Goal: Find contact information: Find contact information

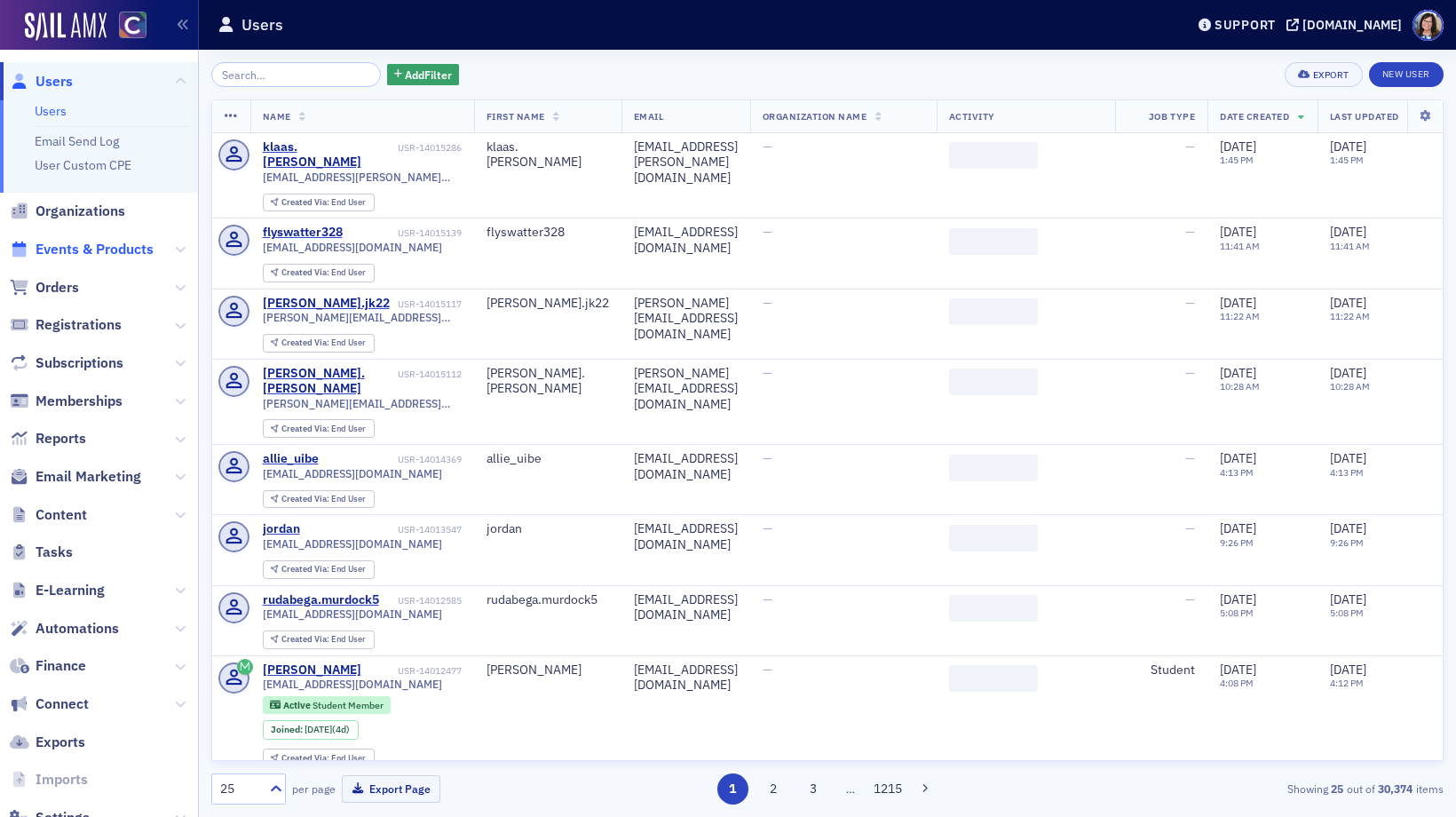
click at [75, 248] on span "Events & Products" at bounding box center [94, 250] width 118 height 20
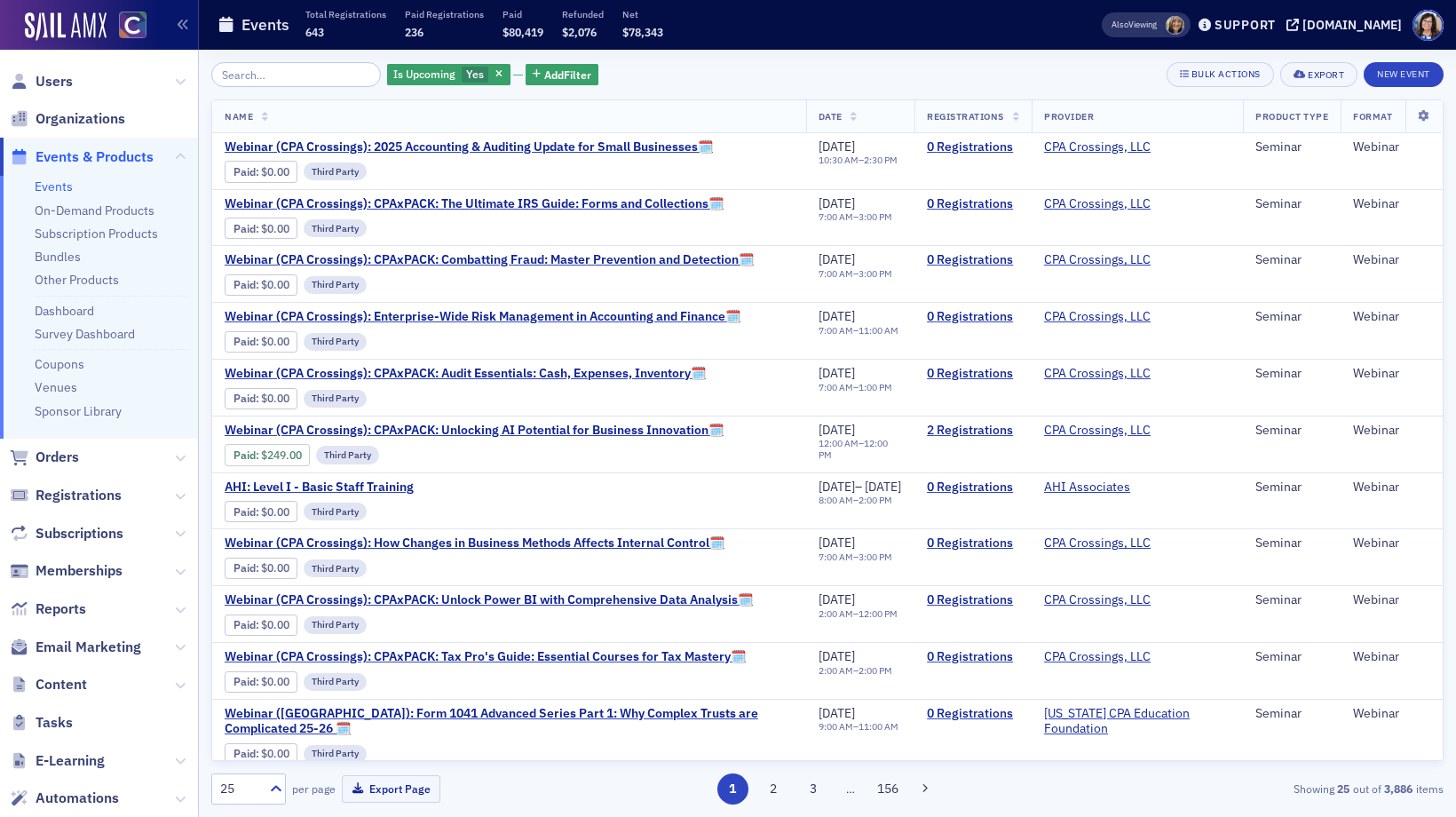
click at [301, 72] on input "search" at bounding box center [296, 74] width 170 height 25
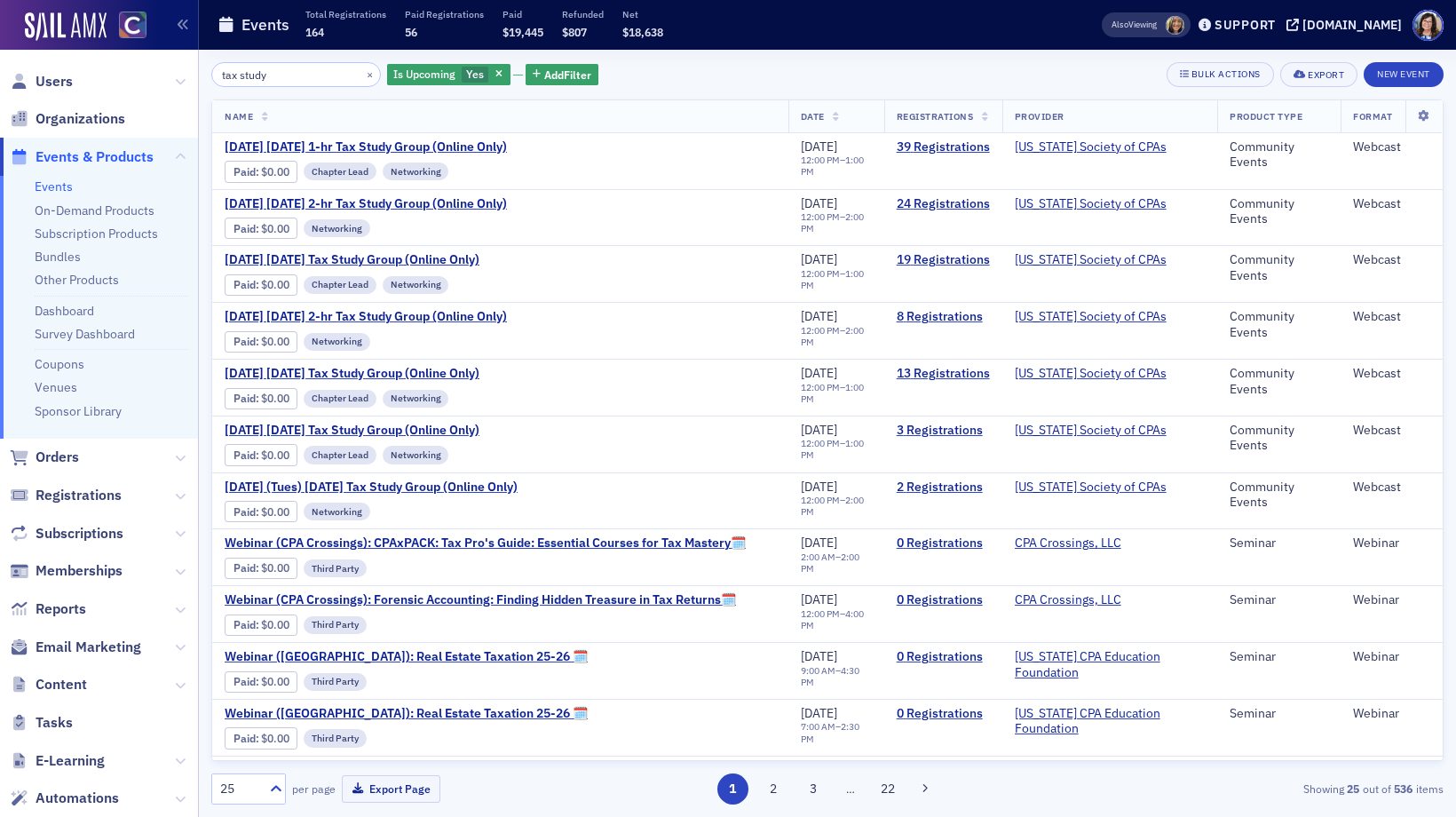
type input "tax study"
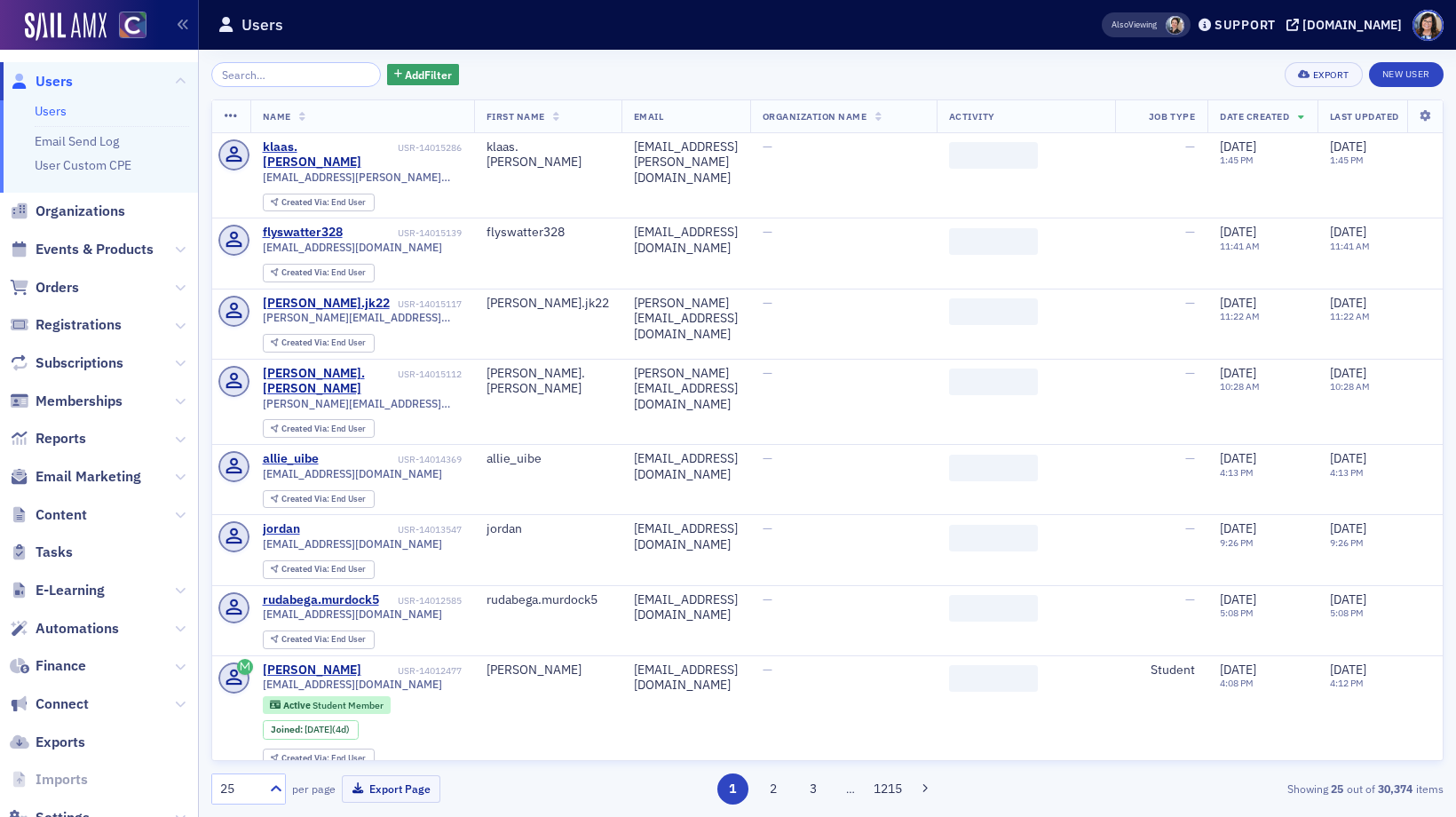
click at [323, 69] on input "search" at bounding box center [296, 74] width 170 height 25
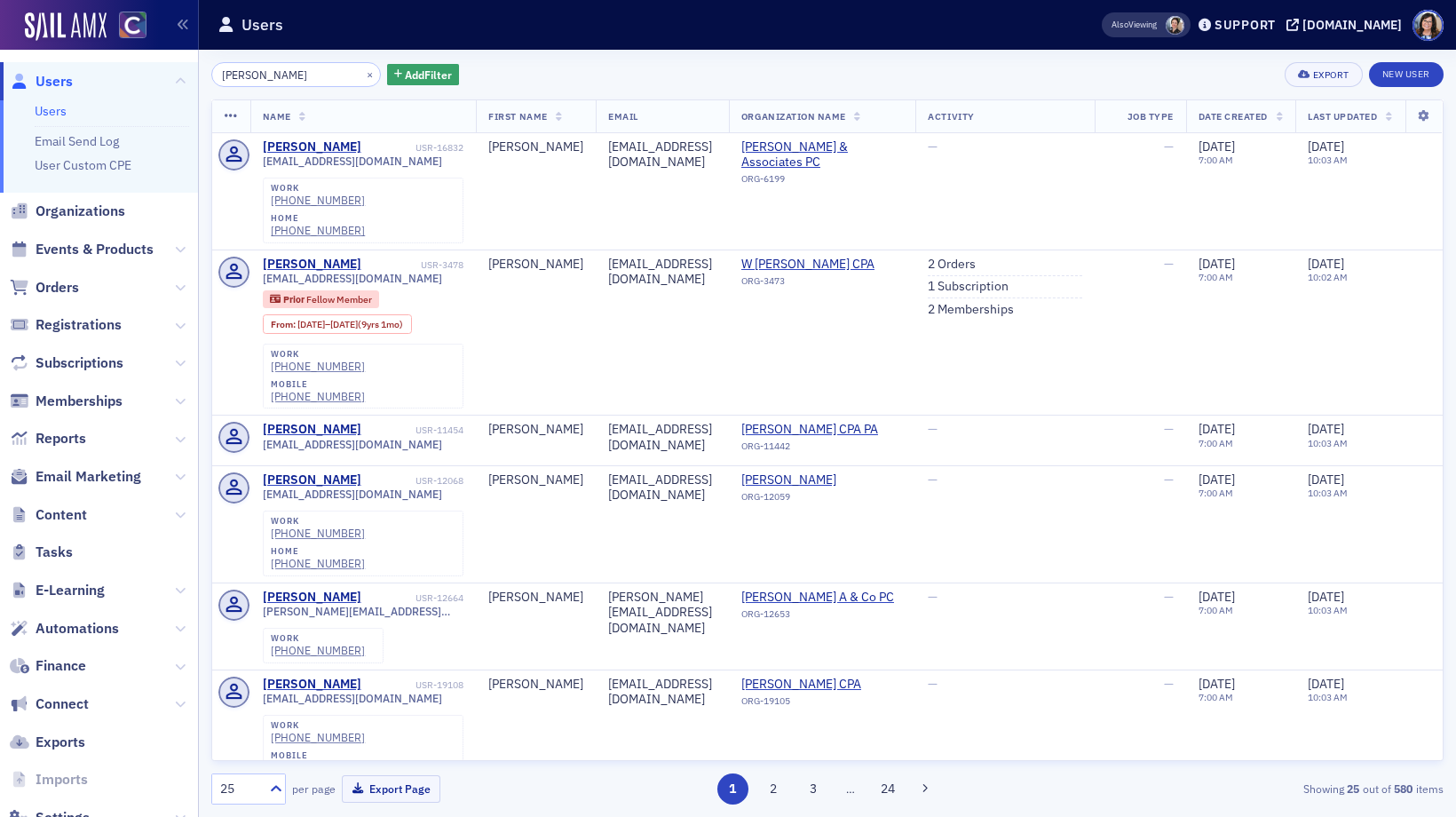
click at [238, 78] on input "Dr. Michael Phillip" at bounding box center [296, 74] width 170 height 25
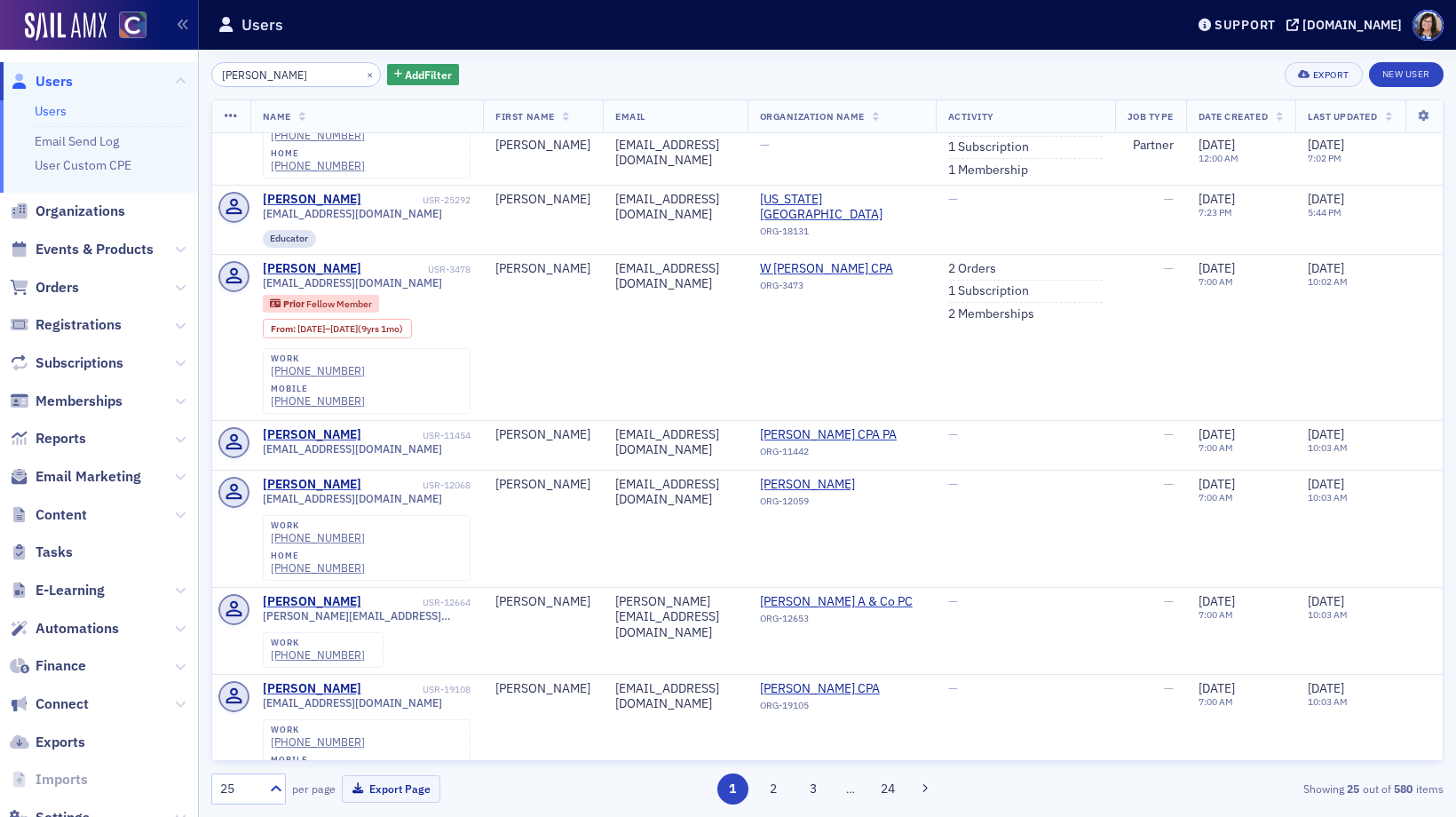
scroll to position [263, 0]
type input "Michael Phillip"
click at [123, 251] on span "Events & Products" at bounding box center [94, 250] width 118 height 20
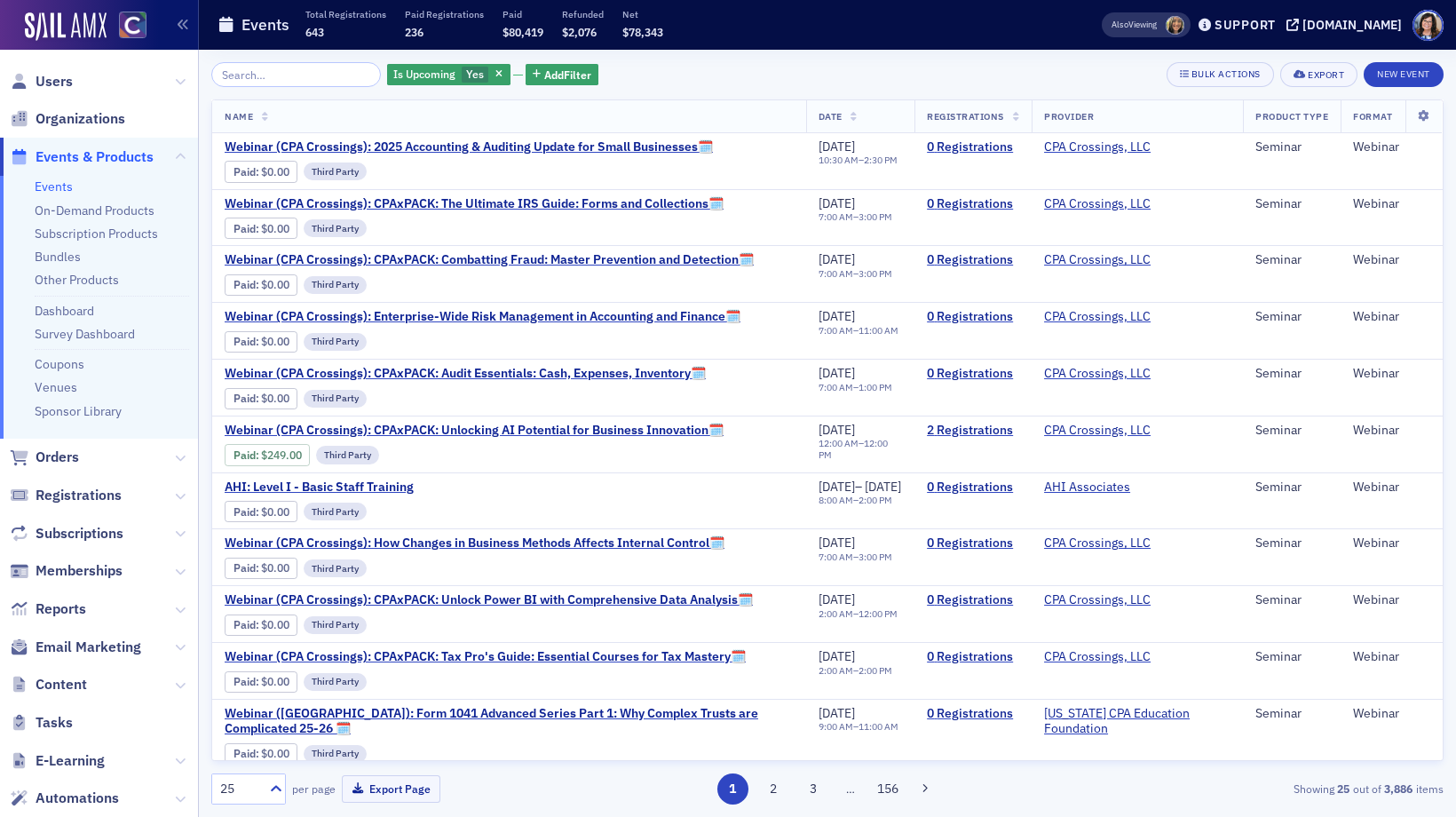
click at [313, 69] on input "search" at bounding box center [296, 74] width 170 height 25
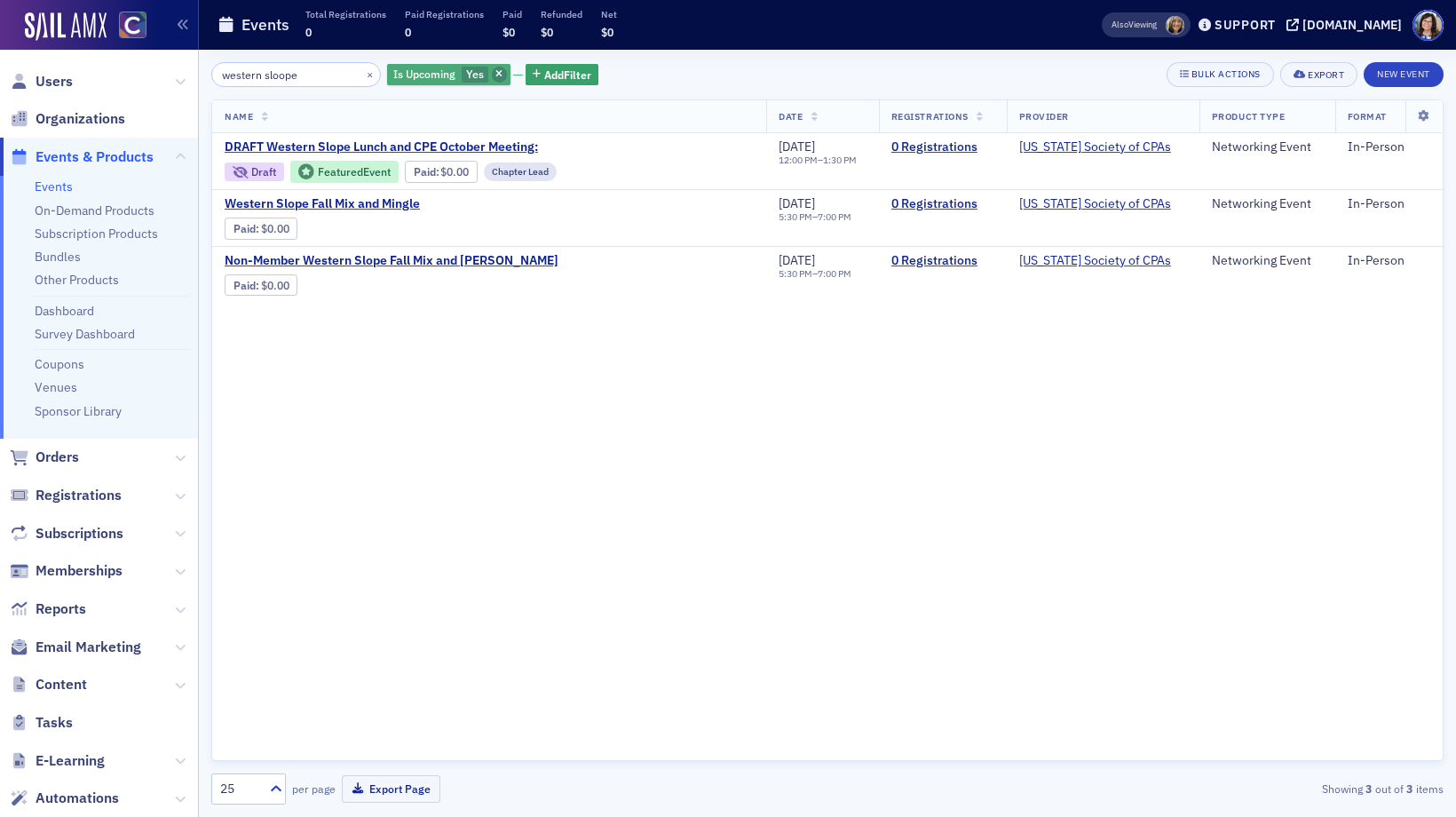
click at [492, 80] on span "button" at bounding box center [500, 74] width 16 height 16
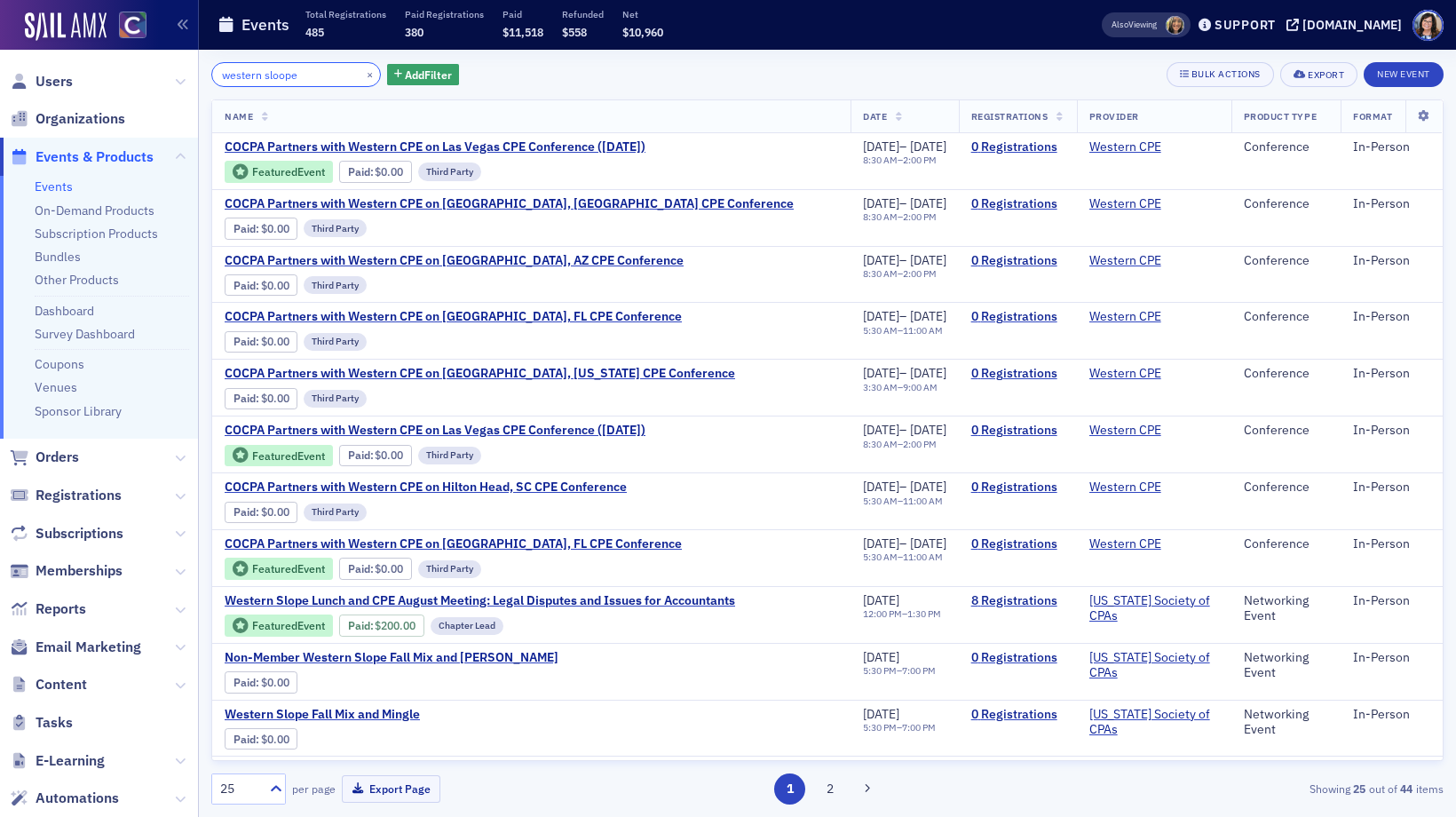
click at [312, 76] on input "western sloope" at bounding box center [296, 74] width 170 height 25
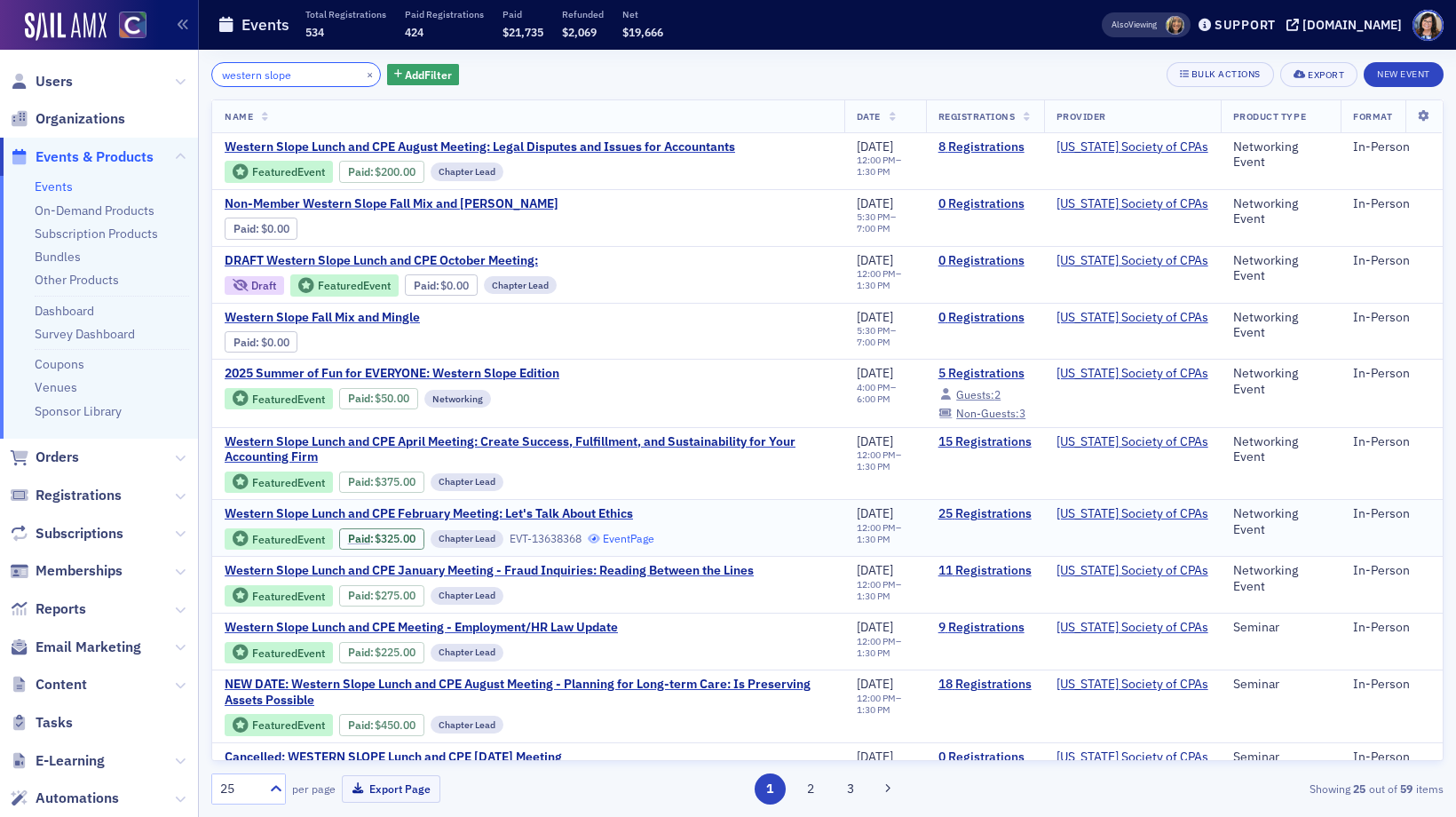
type input "western slope"
click at [636, 540] on link "Event Page" at bounding box center [621, 538] width 67 height 14
click at [457, 507] on span "Western Slope Lunch and CPE February Meeting: Let's Talk About Ethics" at bounding box center [428, 514] width 408 height 16
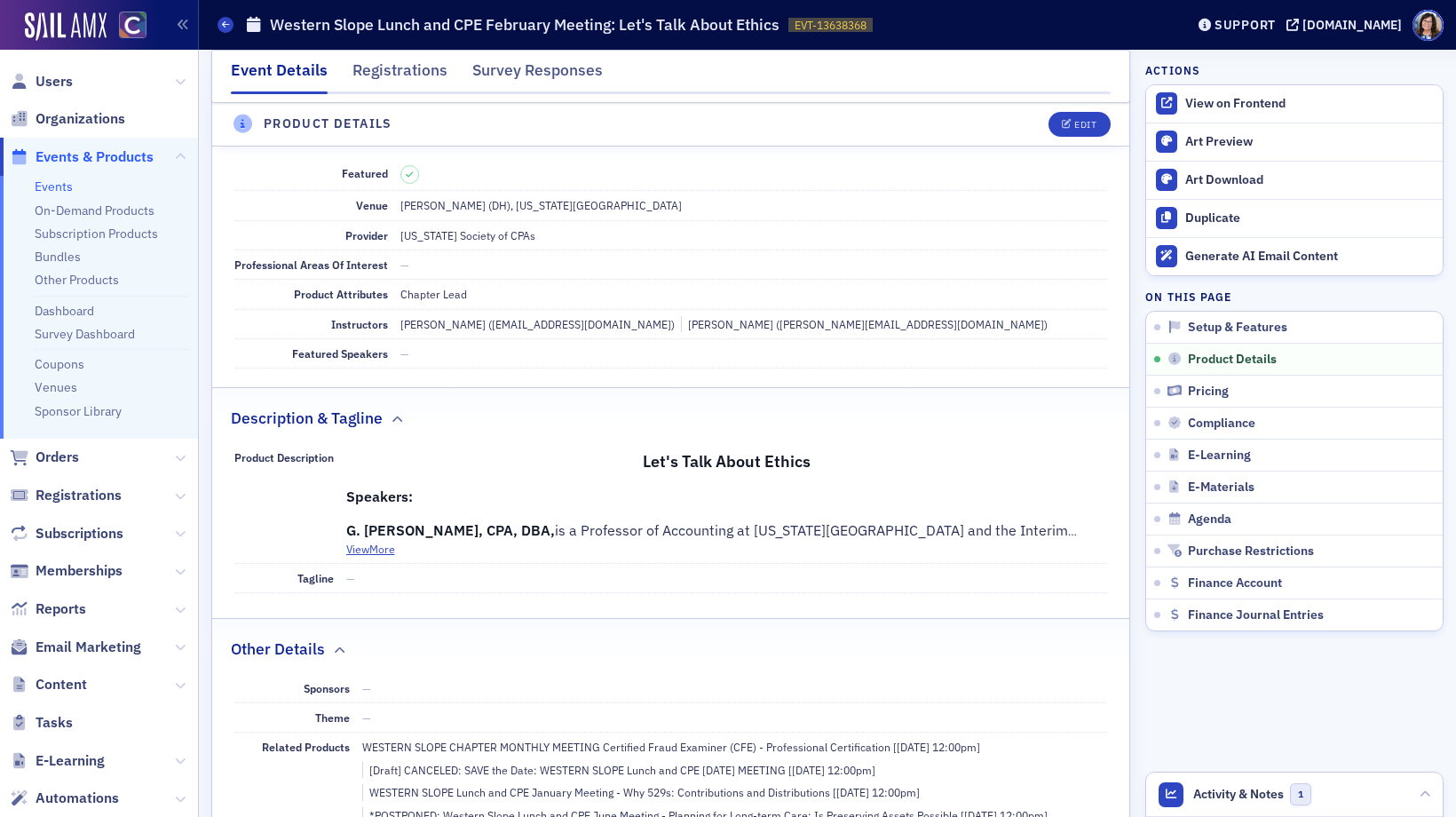
scroll to position [484, 0]
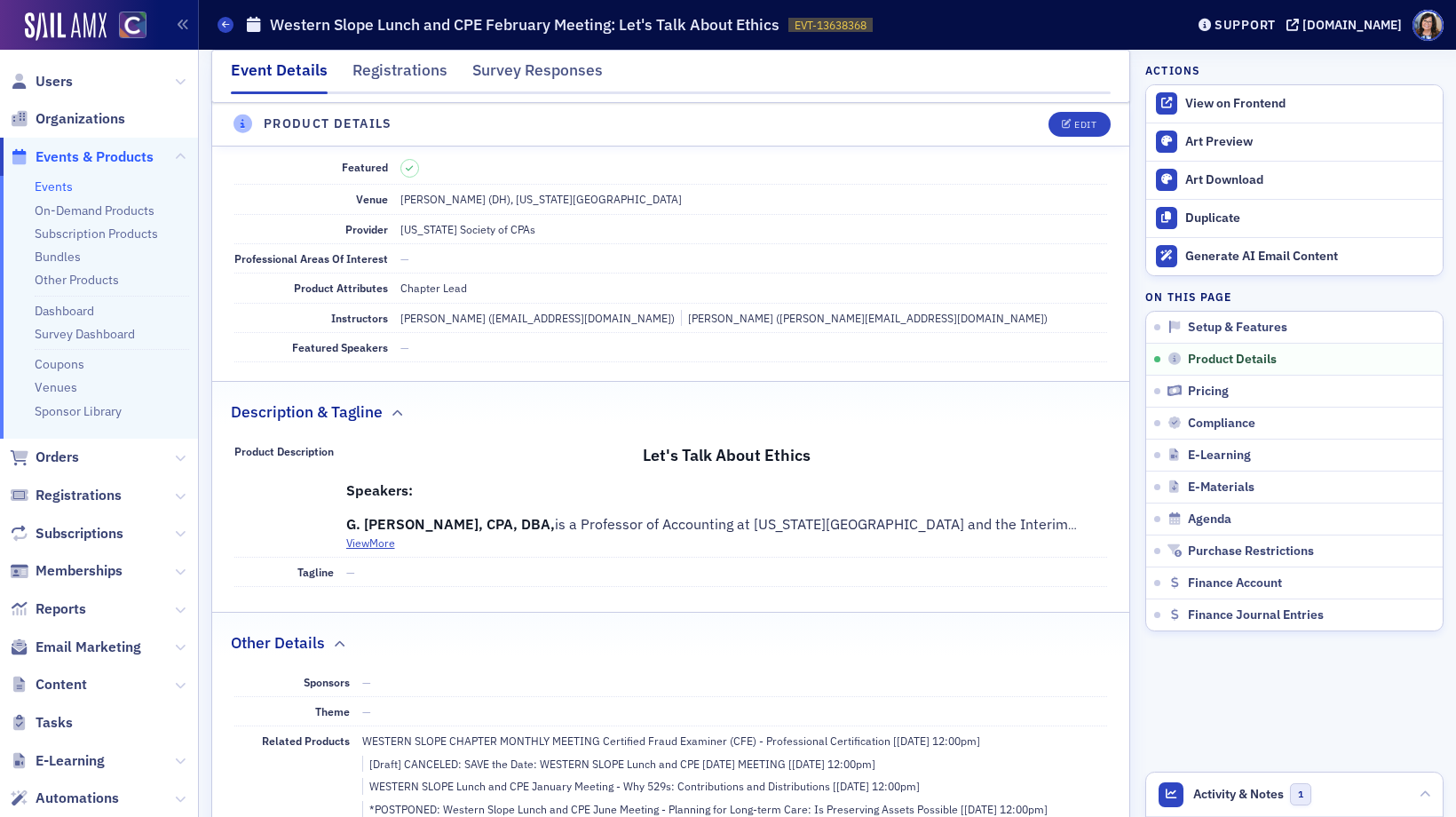
click at [820, 321] on div "Michael Philipp (michael@philippcpa.com)" at bounding box center [864, 318] width 367 height 16
drag, startPoint x: 734, startPoint y: 321, endPoint x: 861, endPoint y: 320, distance: 127.0
click at [861, 320] on div "Michael Philipp (michael@philippcpa.com)" at bounding box center [864, 318] width 367 height 16
copy div "michael@philippcpa.com"
click at [57, 81] on span "Users" at bounding box center [54, 82] width 37 height 20
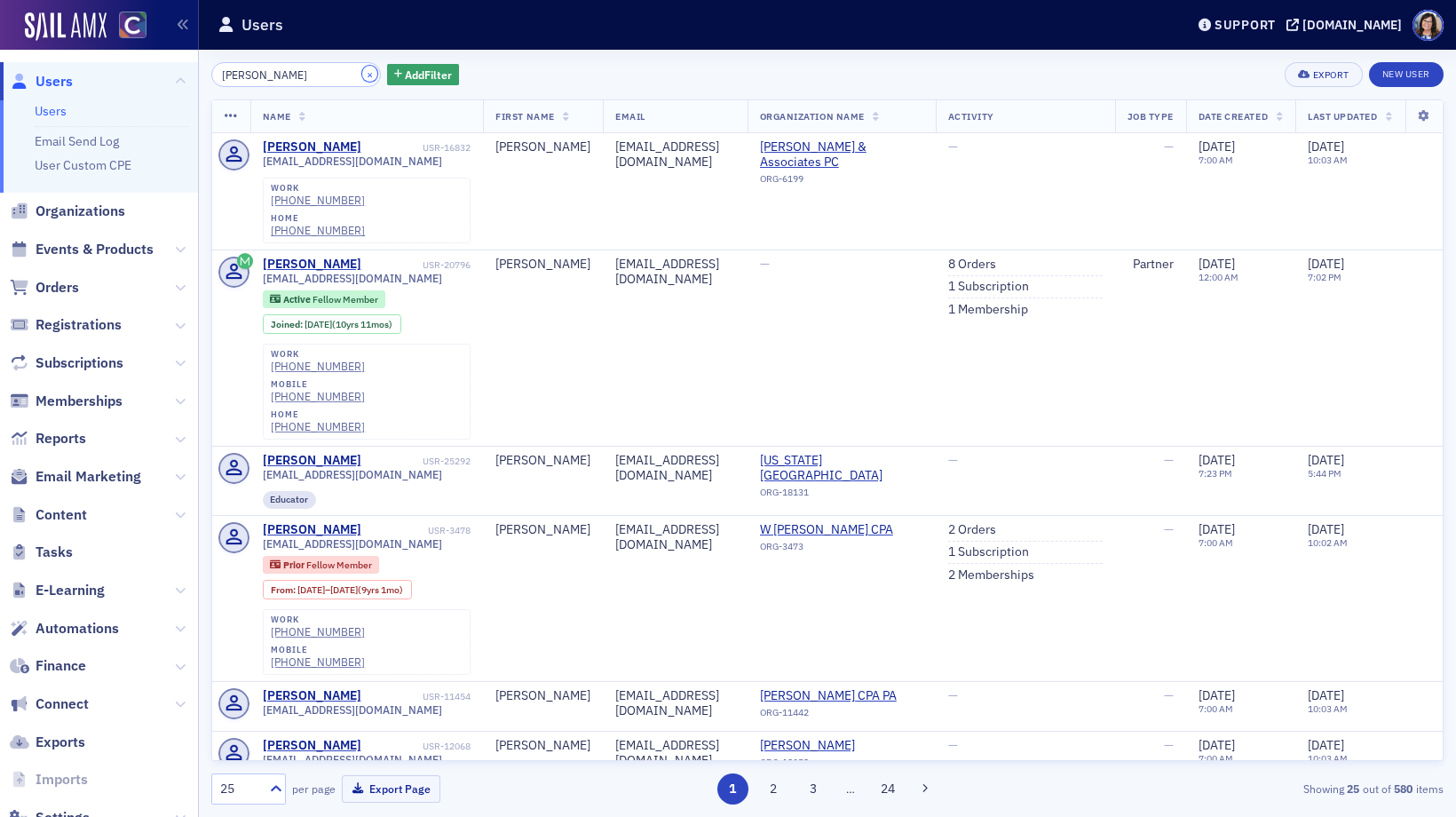
click at [362, 77] on button "×" at bounding box center [370, 74] width 16 height 16
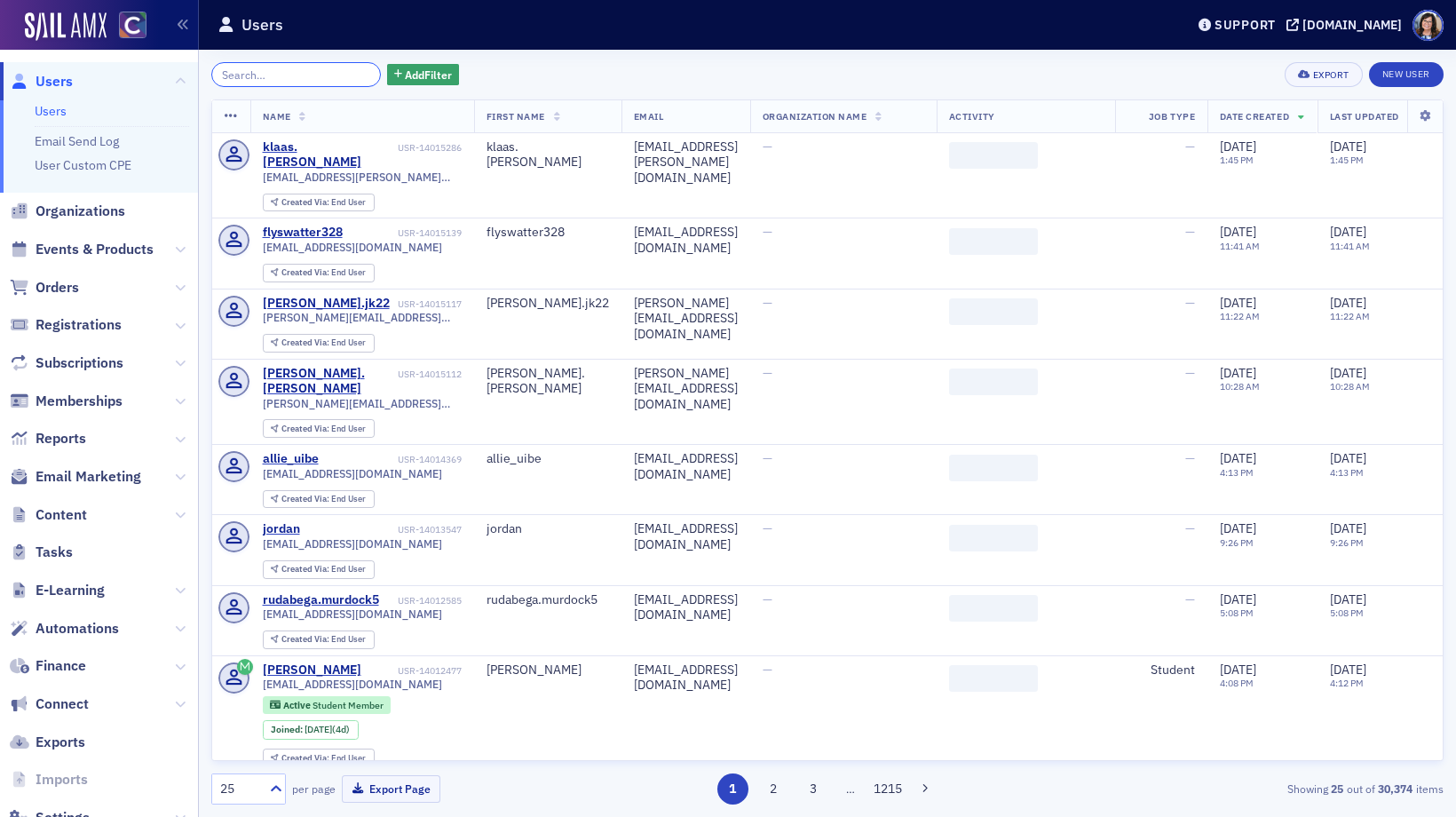
click at [339, 77] on input "search" at bounding box center [296, 74] width 170 height 25
paste input "michael@philippcpa.com"
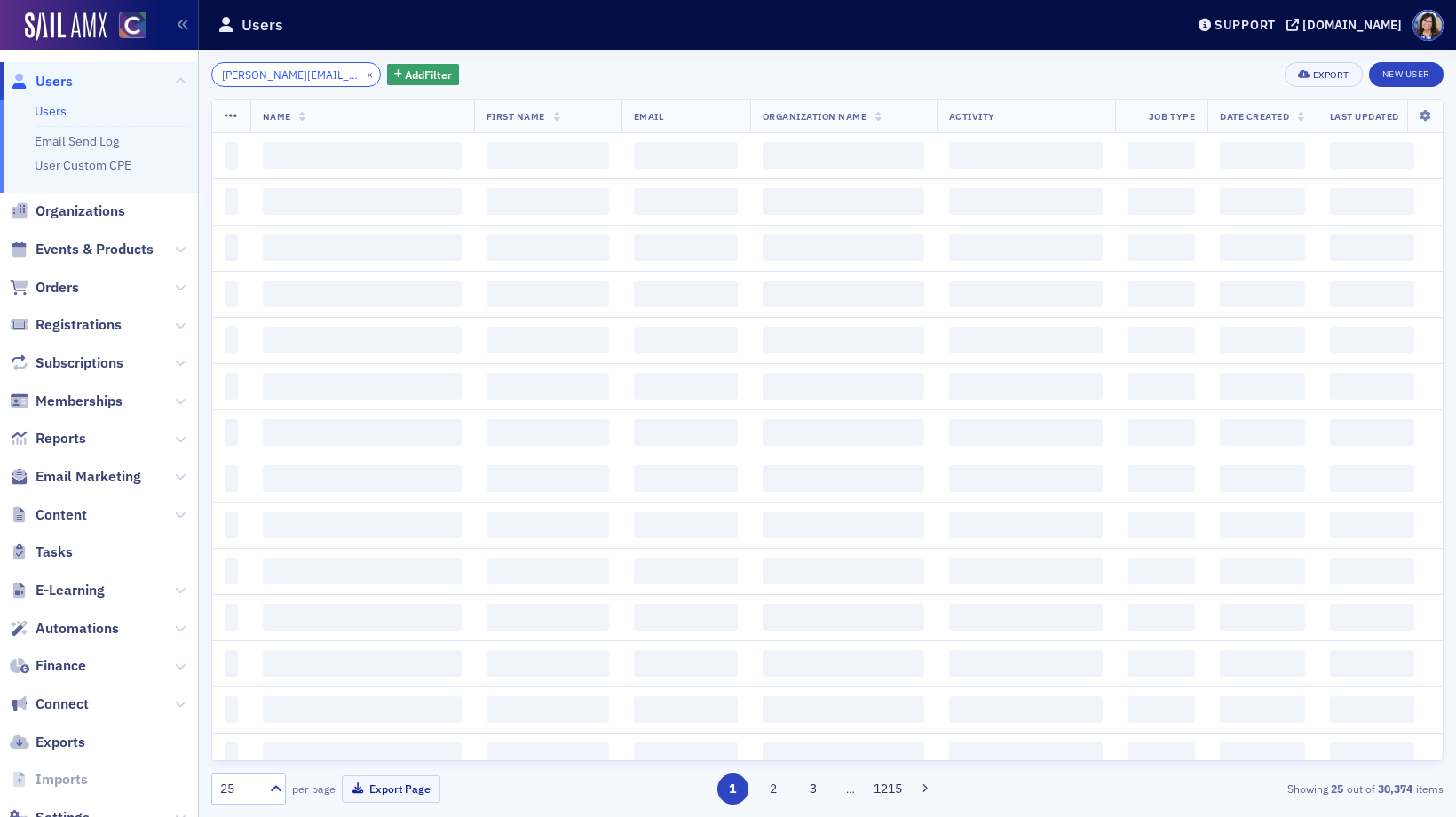
scroll to position [0, 6]
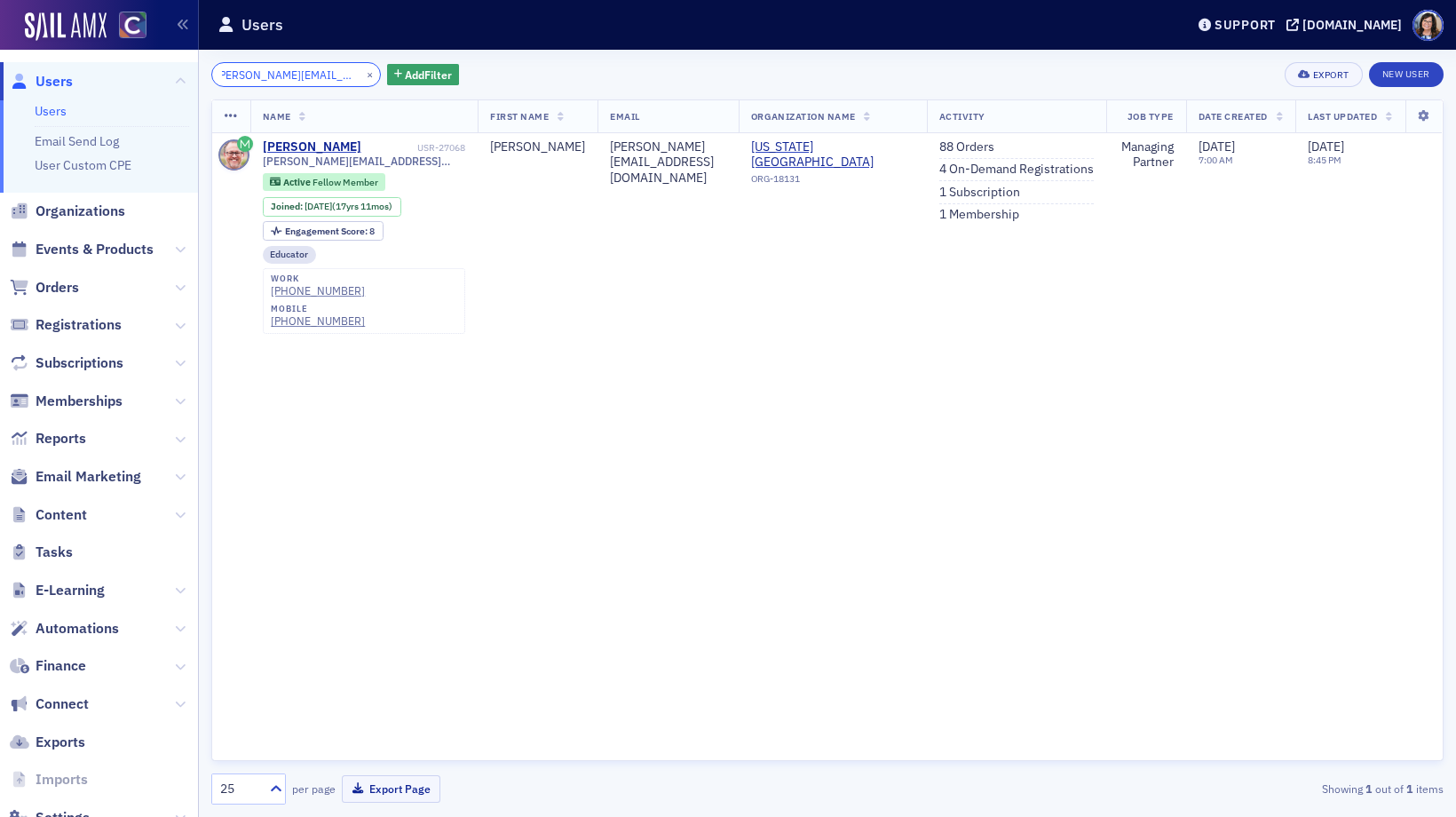
type input "michael@philippcpa.com"
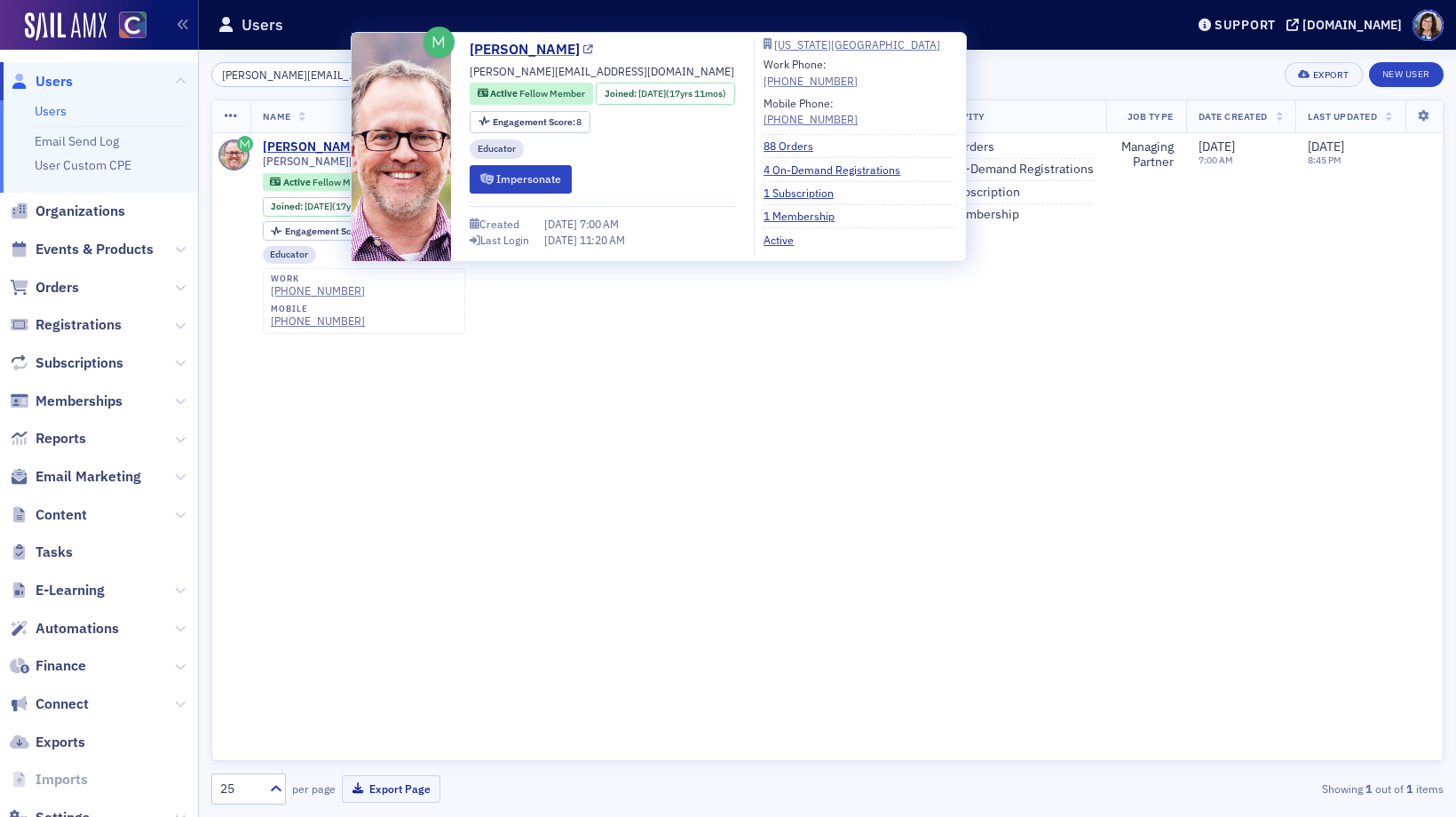
click at [583, 49] on icon at bounding box center [587, 50] width 10 height 10
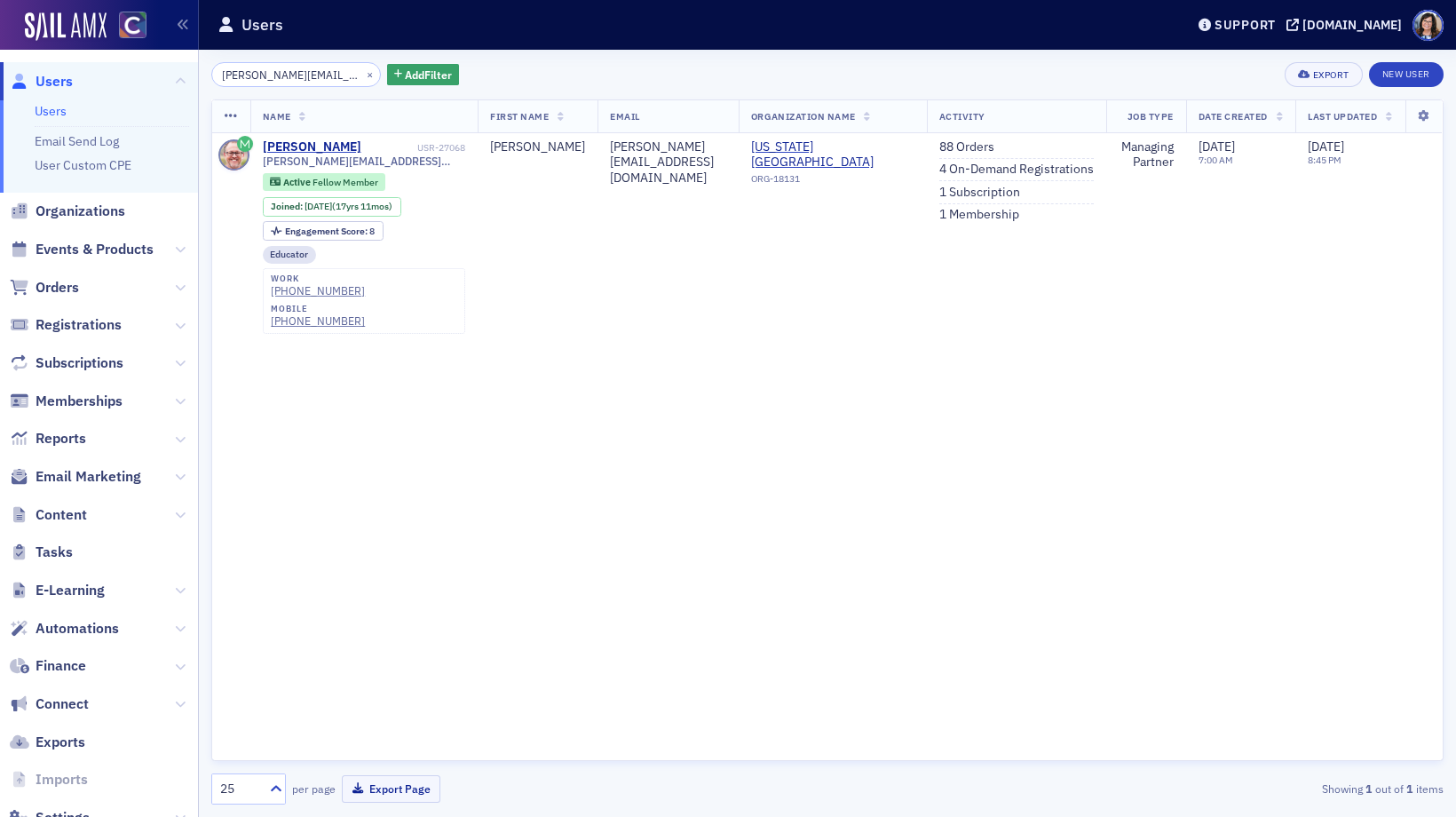
click at [721, 500] on div "Name First Name Email Organization Name Activity Job Type Date Created Last Upd…" at bounding box center [827, 430] width 1232 height 661
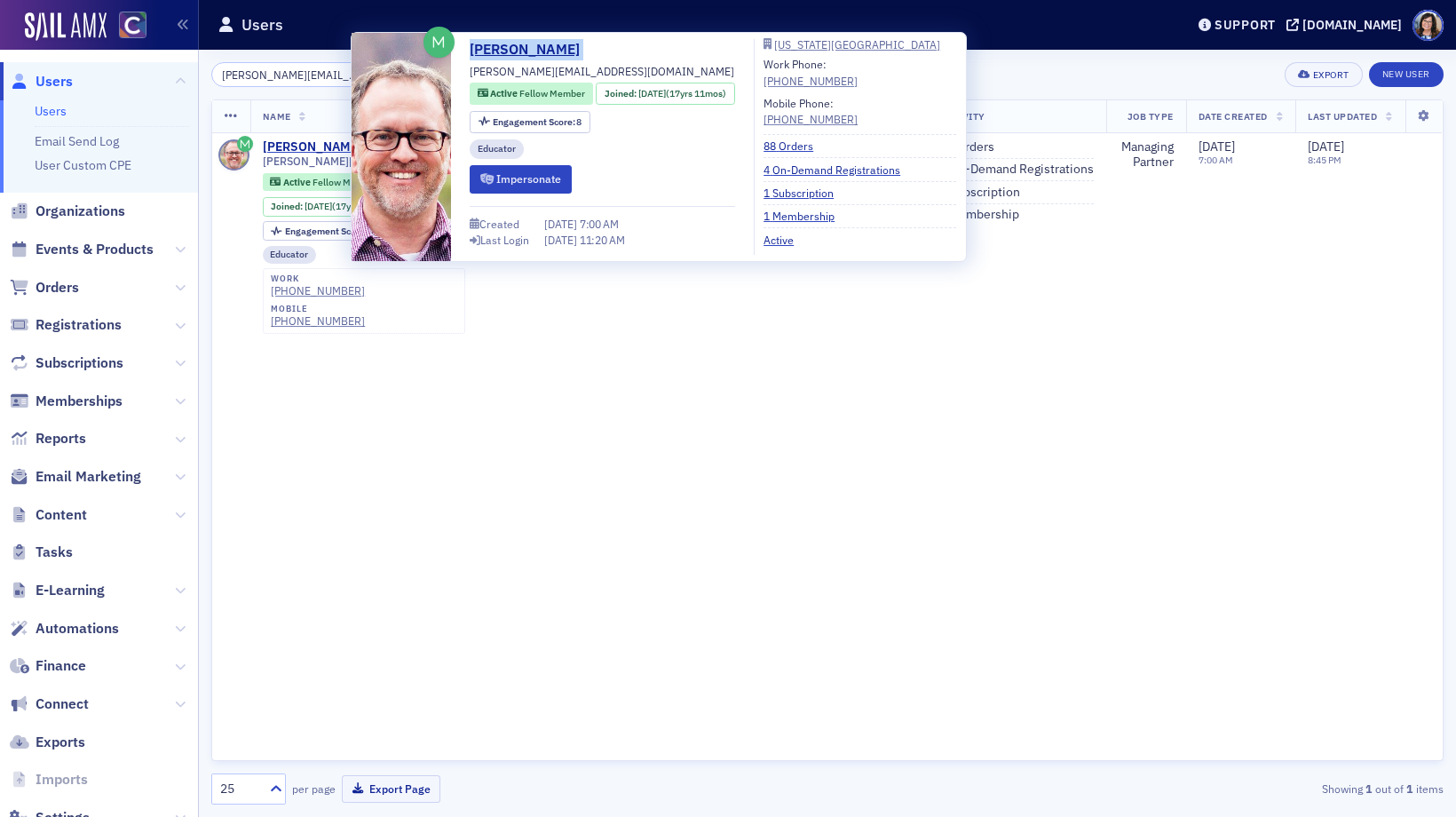
drag, startPoint x: 467, startPoint y: 42, endPoint x: 593, endPoint y: 54, distance: 126.6
click at [593, 54] on div "Michael Philipp michael@philippcpa.com Active Fellow Member Joined : 9/30/2007 …" at bounding box center [659, 147] width 595 height 216
copy link "Michael Philipp"
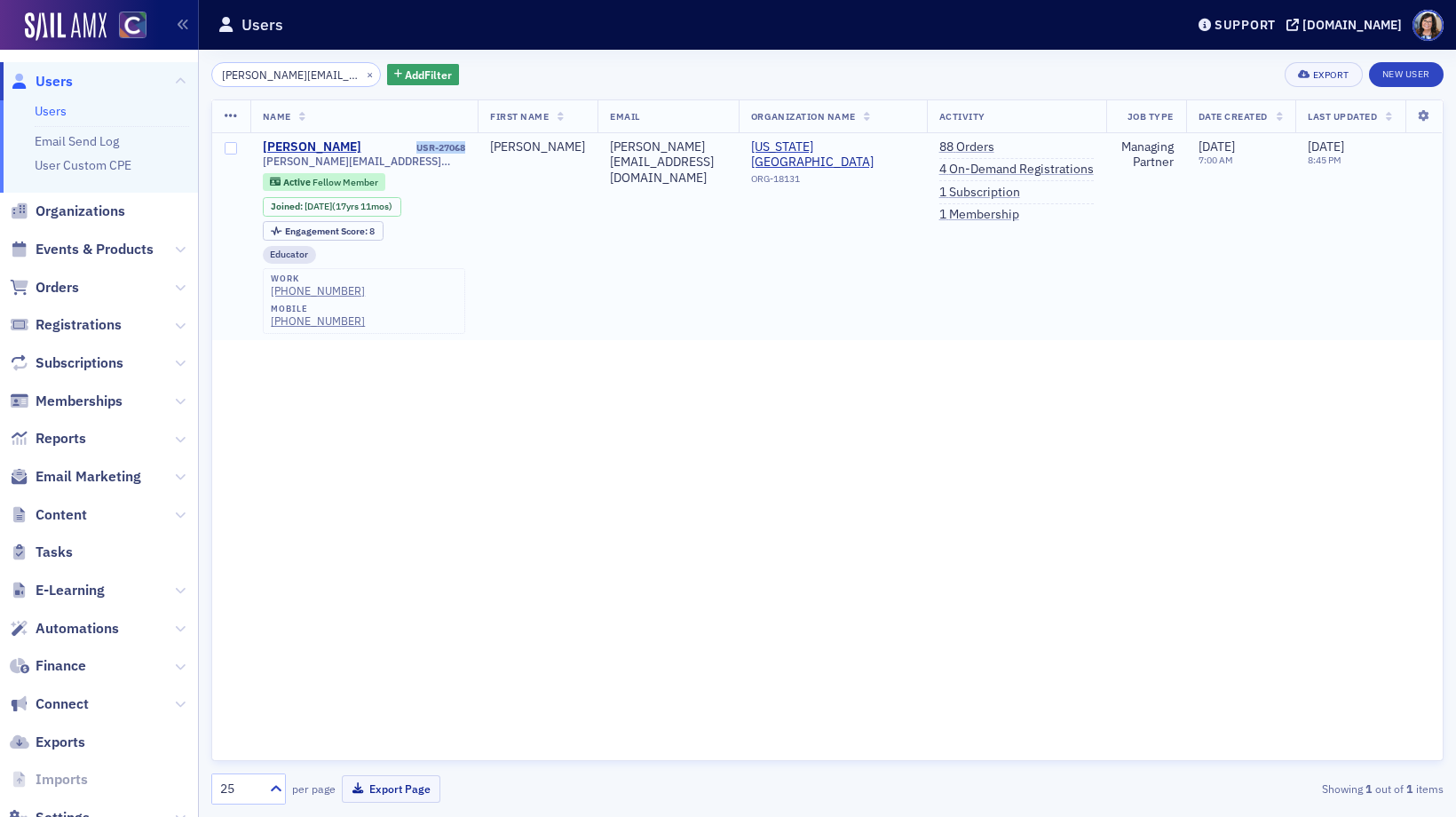
drag, startPoint x: 468, startPoint y: 147, endPoint x: 410, endPoint y: 151, distance: 58.1
click at [410, 151] on td "Michael Philipp USR-27068 michael@philippcpa.com Active Fellow Member Joined : …" at bounding box center [364, 237] width 228 height 207
copy div "USR-27068"
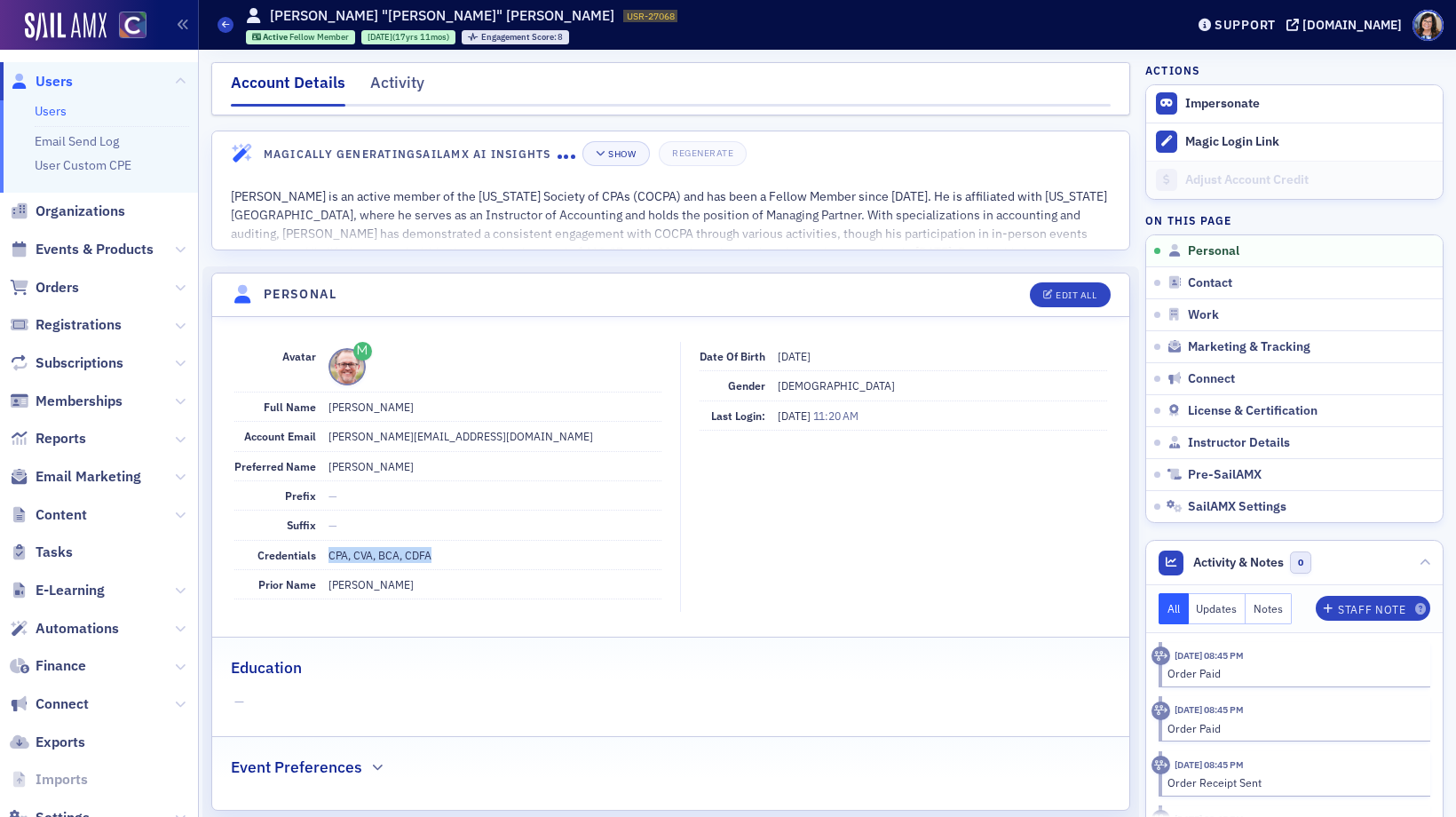
drag, startPoint x: 329, startPoint y: 554, endPoint x: 439, endPoint y: 554, distance: 110.0
click at [439, 554] on dd "CPA, CVA, BCA, CDFA" at bounding box center [495, 554] width 333 height 28
copy dd "CPA, CVA, BCA, CDFA"
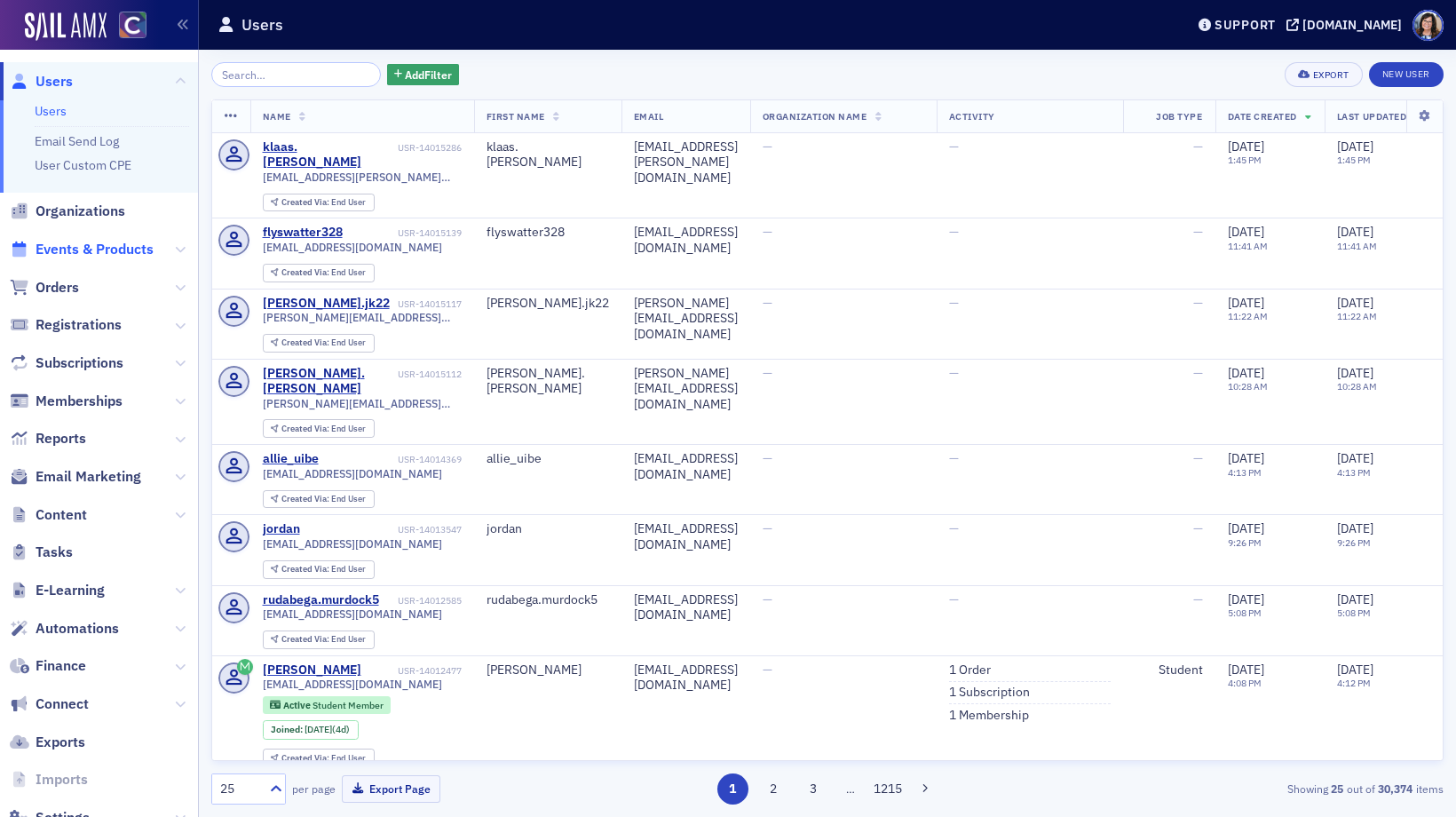
click at [100, 250] on span "Events & Products" at bounding box center [94, 250] width 118 height 20
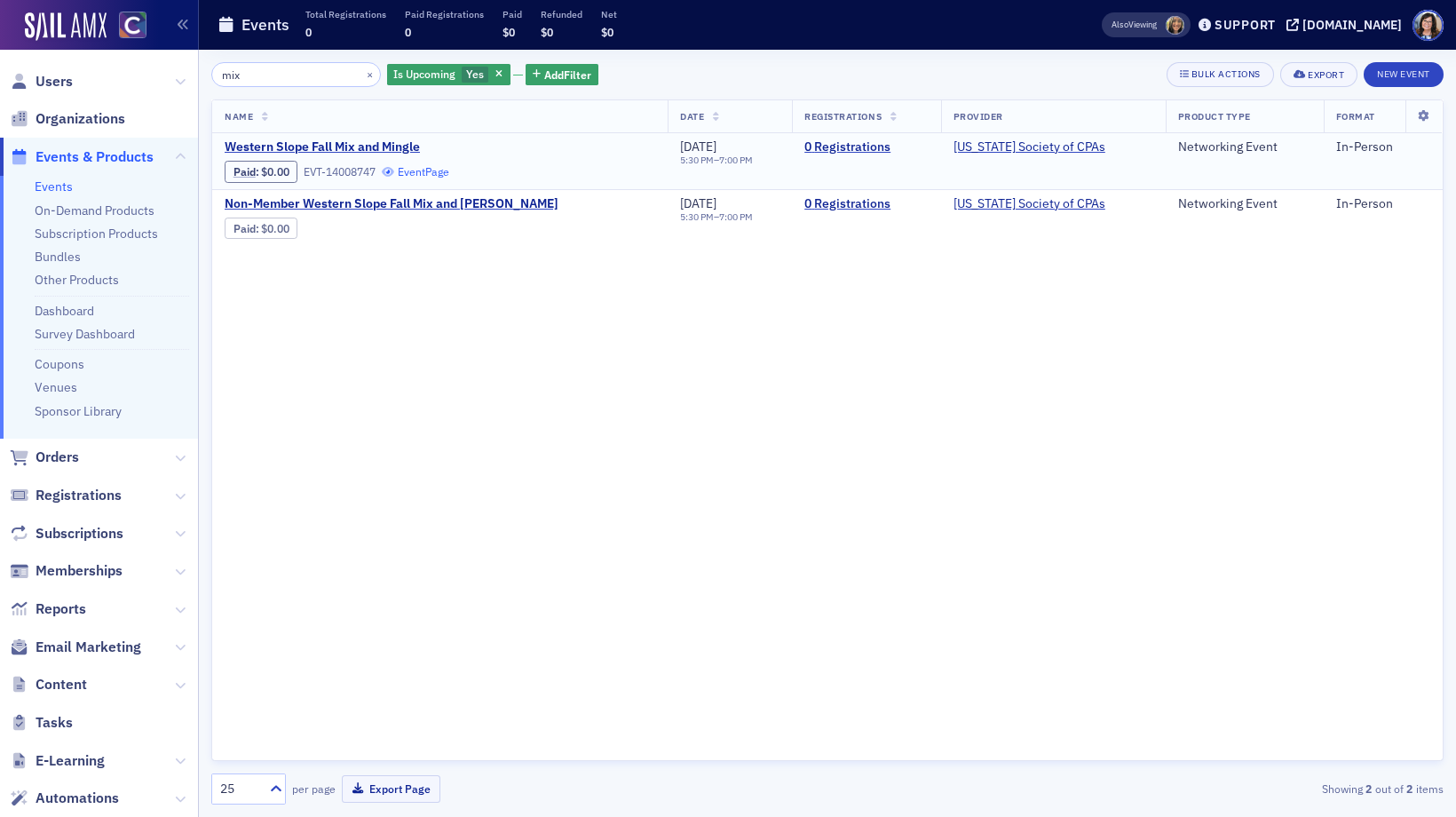
type input "mix"
click at [435, 172] on link "Event Page" at bounding box center [415, 172] width 67 height 14
